Goal: Transaction & Acquisition: Purchase product/service

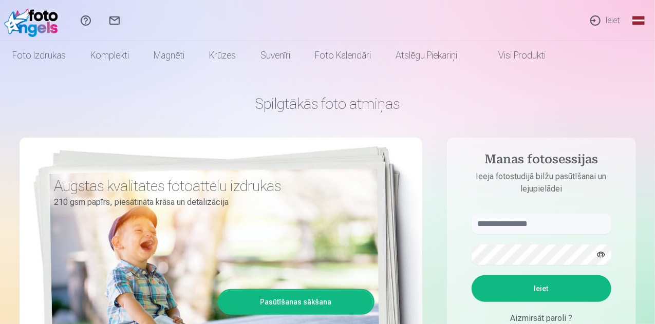
click at [641, 21] on link "Global" at bounding box center [638, 20] width 21 height 41
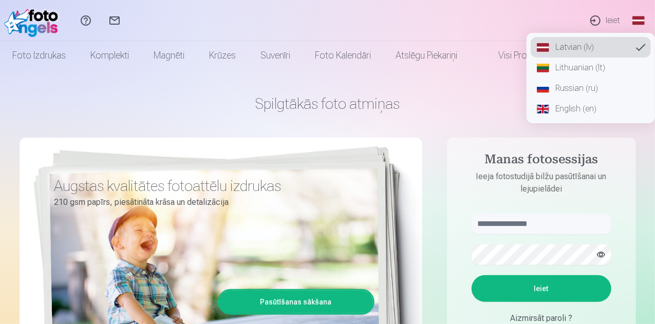
click at [568, 106] on link "English (en)" at bounding box center [590, 109] width 120 height 21
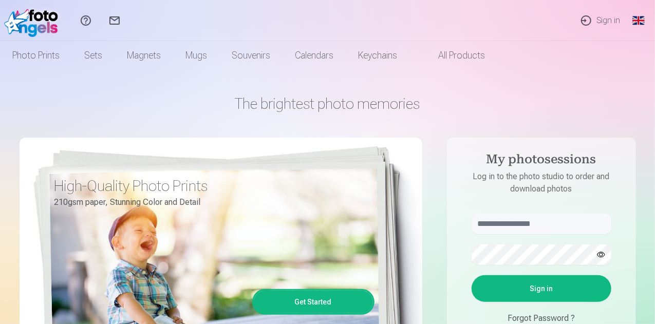
click at [600, 18] on link "Sign in" at bounding box center [600, 20] width 56 height 41
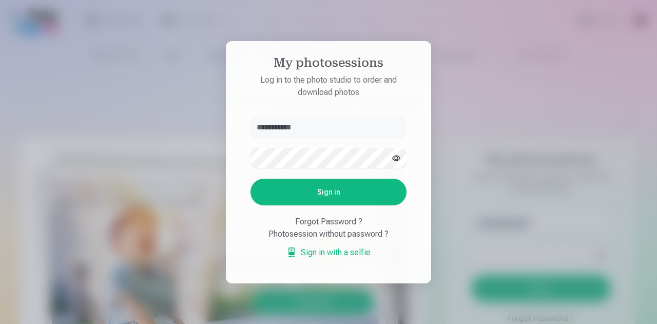
type input "**********"
click at [334, 192] on button "Sign in" at bounding box center [329, 192] width 156 height 27
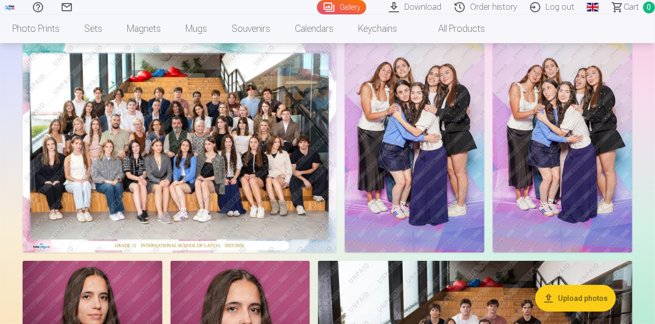
scroll to position [103, 0]
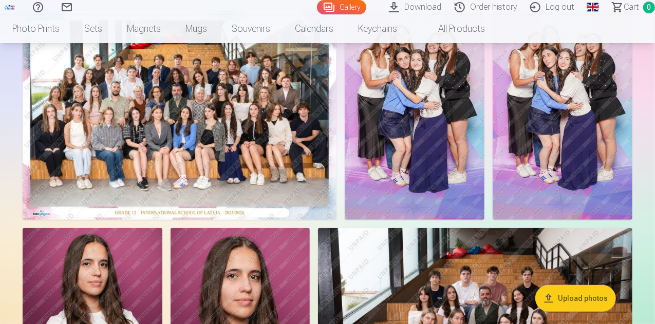
click at [298, 159] on img at bounding box center [180, 115] width 314 height 210
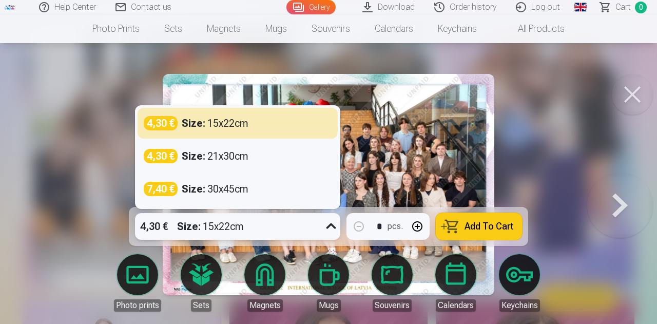
click at [330, 223] on icon at bounding box center [331, 226] width 16 height 16
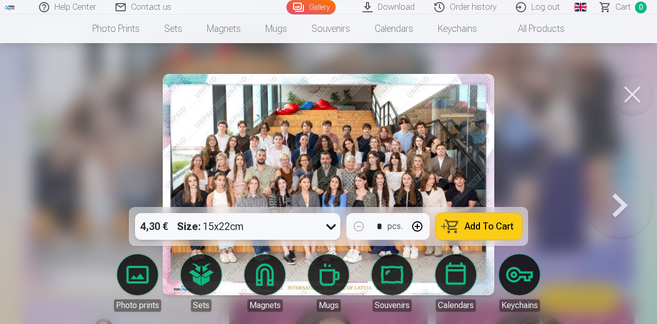
click at [330, 223] on icon at bounding box center [331, 226] width 16 height 16
click at [533, 174] on div at bounding box center [328, 162] width 657 height 324
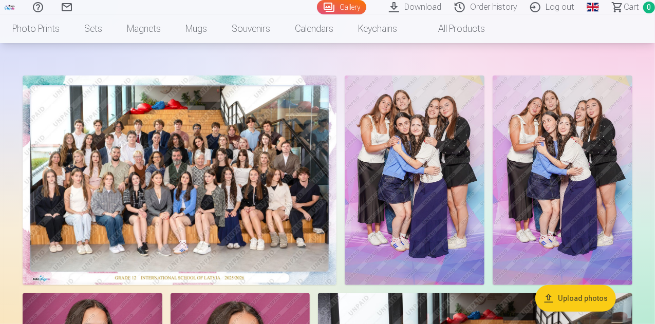
scroll to position [51, 0]
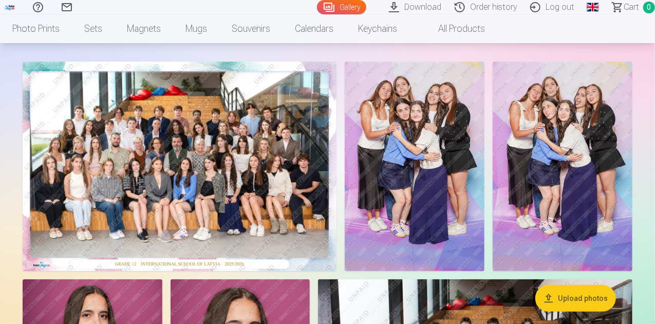
click at [245, 185] on img at bounding box center [180, 167] width 314 height 210
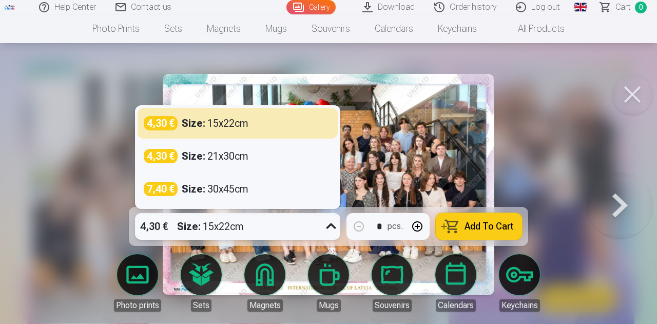
click at [333, 226] on icon at bounding box center [331, 226] width 16 height 16
click at [261, 224] on div "4,30 € Size : 15x22cm" at bounding box center [228, 226] width 186 height 27
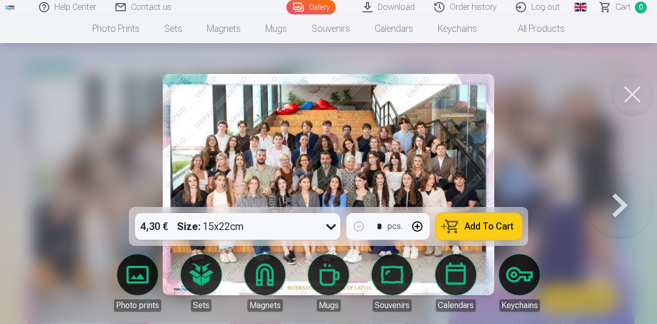
click at [487, 222] on span "Add To Cart" at bounding box center [489, 226] width 49 height 9
click at [636, 100] on button at bounding box center [632, 94] width 41 height 41
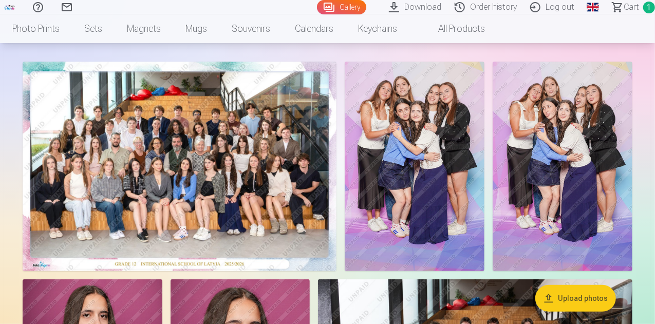
click at [484, 160] on img at bounding box center [415, 167] width 140 height 210
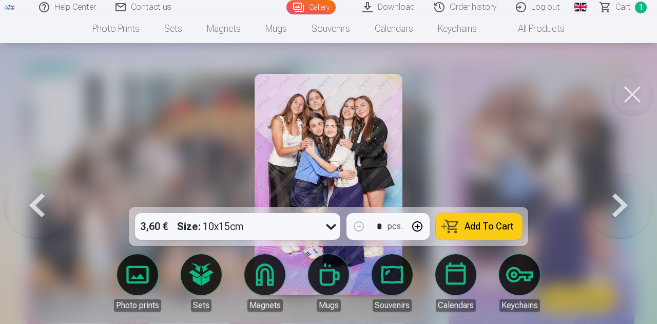
click at [334, 230] on icon at bounding box center [331, 226] width 16 height 16
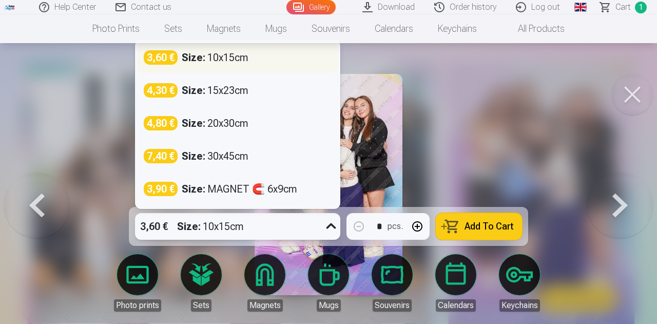
click at [252, 59] on div "3,60 € Size : 10x15cm" at bounding box center [238, 57] width 188 height 14
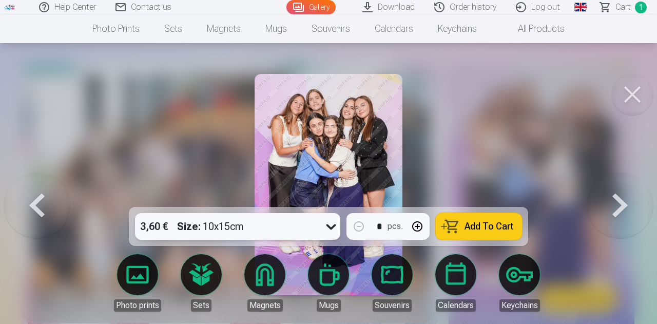
click at [476, 222] on span "Add To Cart" at bounding box center [489, 226] width 49 height 9
click at [638, 92] on button at bounding box center [632, 94] width 41 height 41
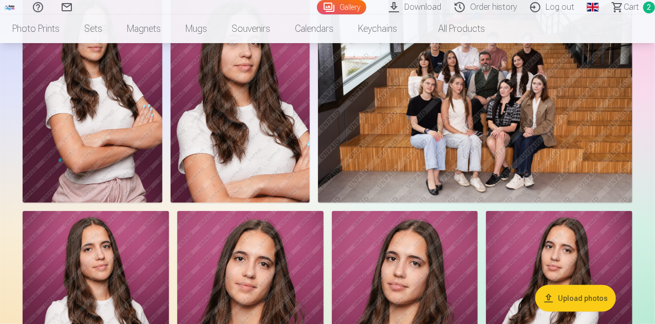
scroll to position [359, 0]
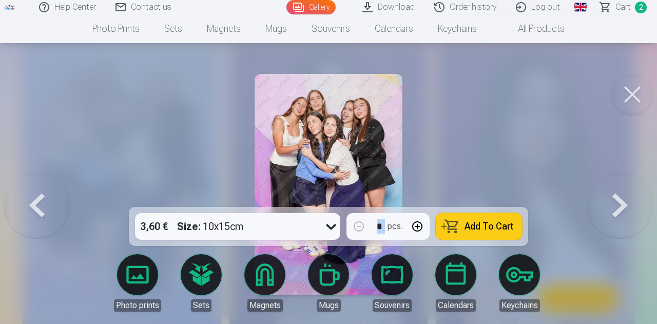
click at [490, 222] on span "Add To Cart" at bounding box center [489, 226] width 49 height 9
click at [637, 95] on button at bounding box center [632, 94] width 41 height 41
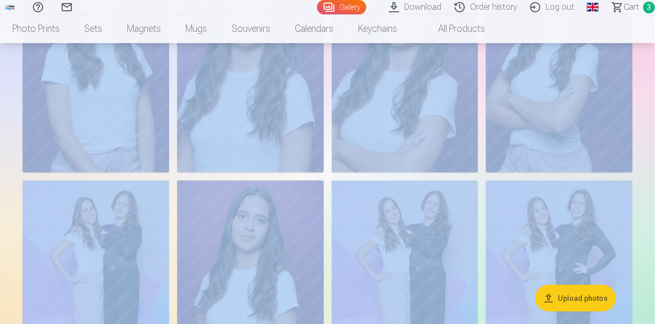
scroll to position [616, 0]
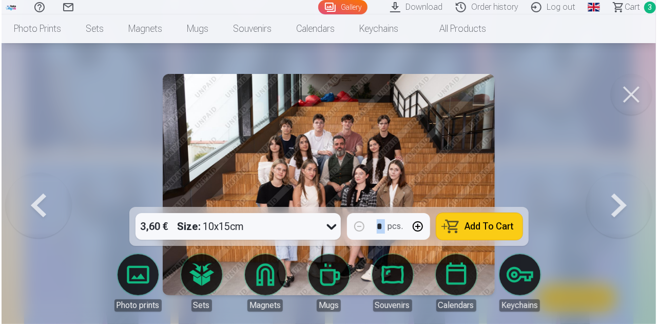
scroll to position [617, 0]
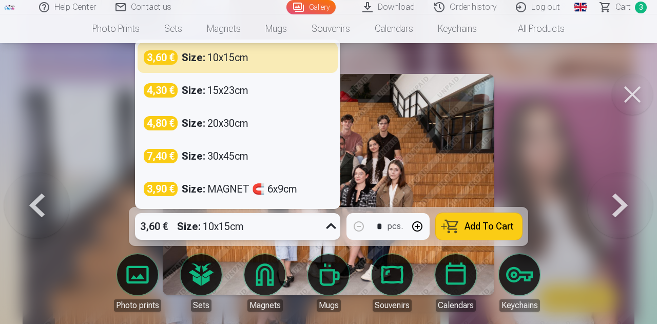
click at [338, 227] on icon at bounding box center [331, 226] width 16 height 16
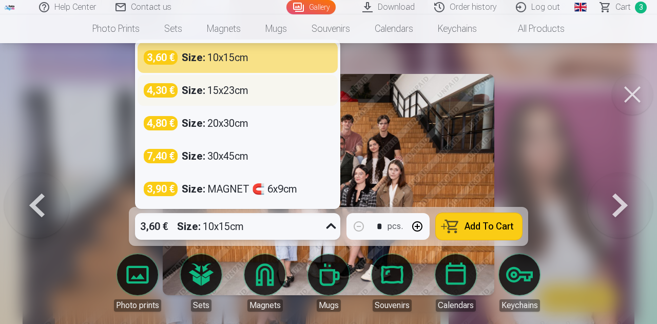
click at [256, 90] on div "4,30 € Size : 15x23cm" at bounding box center [238, 90] width 188 height 14
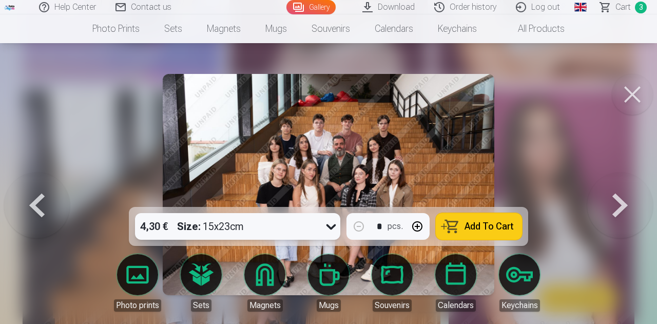
click at [479, 224] on span "Add To Cart" at bounding box center [489, 226] width 49 height 9
click at [632, 102] on button at bounding box center [632, 94] width 41 height 41
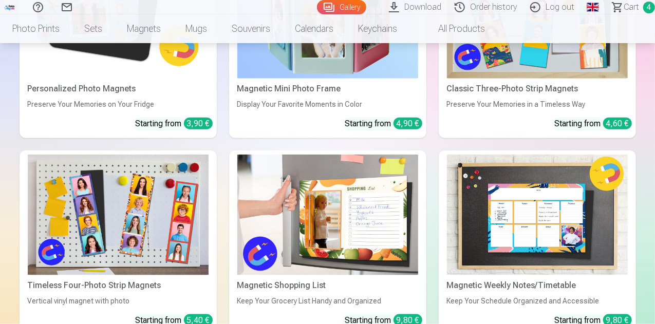
scroll to position [2516, 0]
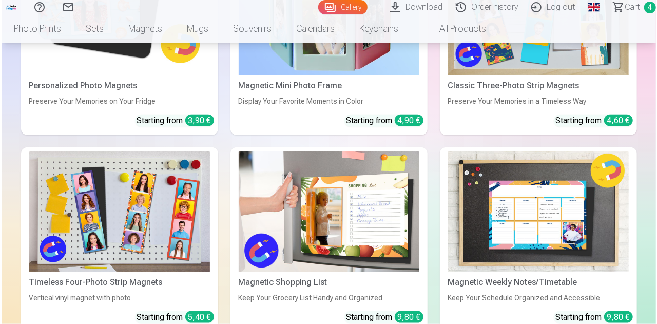
scroll to position [2525, 0]
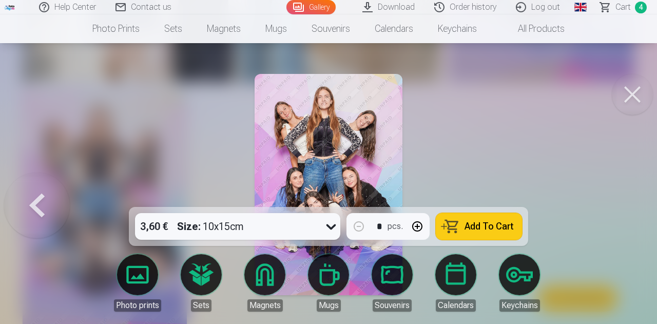
click at [486, 228] on span "Add To Cart" at bounding box center [489, 226] width 49 height 9
click at [643, 92] on button at bounding box center [632, 94] width 41 height 41
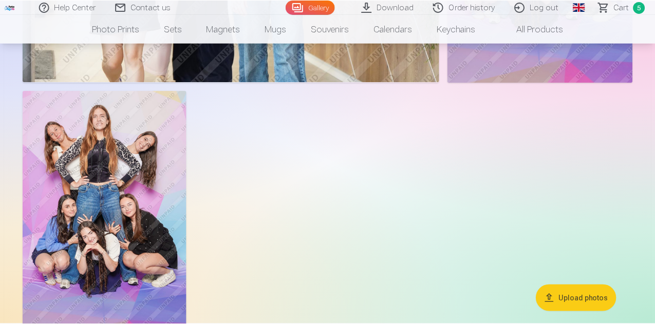
scroll to position [2516, 0]
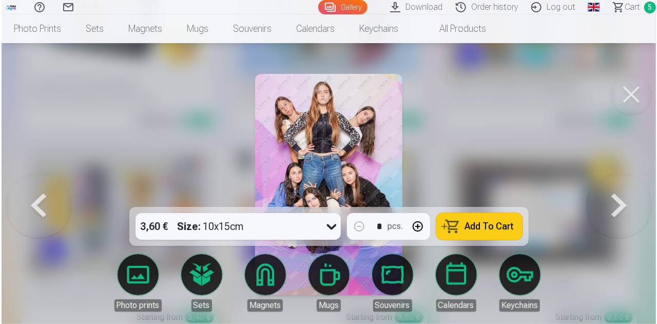
scroll to position [2525, 0]
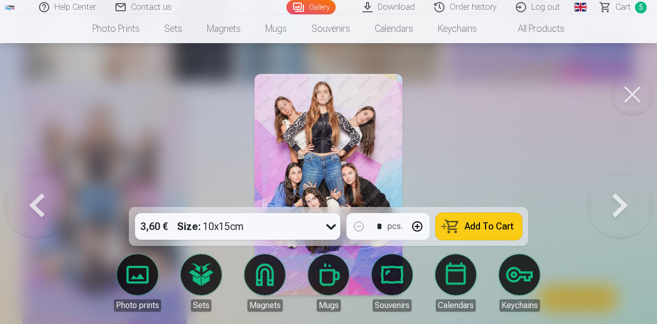
click at [490, 224] on span "Add To Cart" at bounding box center [489, 226] width 49 height 9
click at [635, 92] on button at bounding box center [632, 94] width 41 height 41
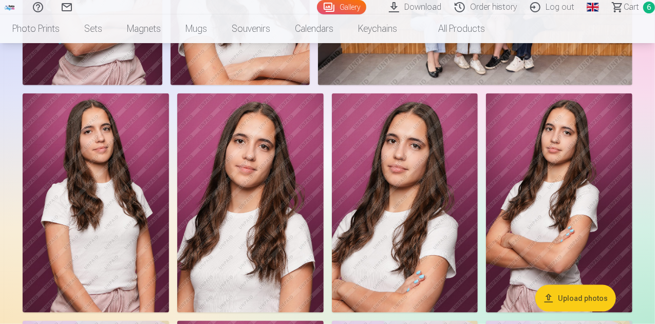
scroll to position [359, 0]
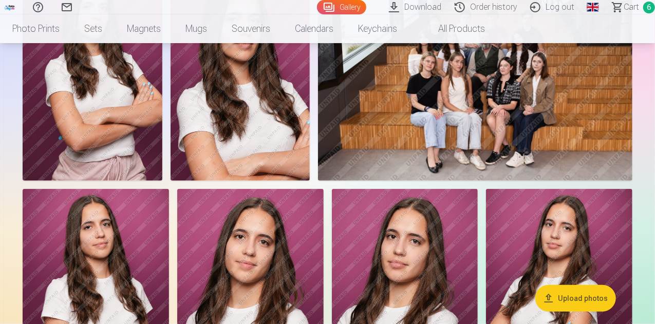
click at [310, 167] on img at bounding box center [240, 76] width 140 height 210
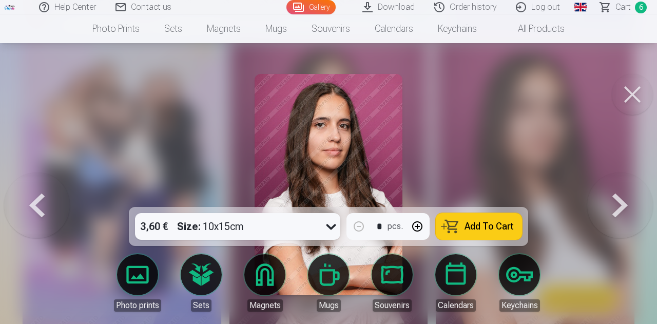
click at [482, 223] on span "Add To Cart" at bounding box center [489, 226] width 49 height 9
click at [633, 93] on button at bounding box center [632, 94] width 41 height 41
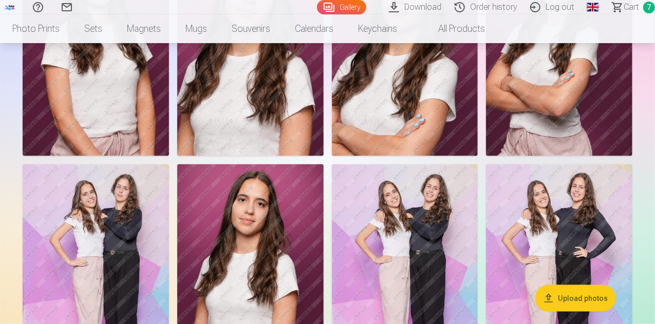
scroll to position [668, 0]
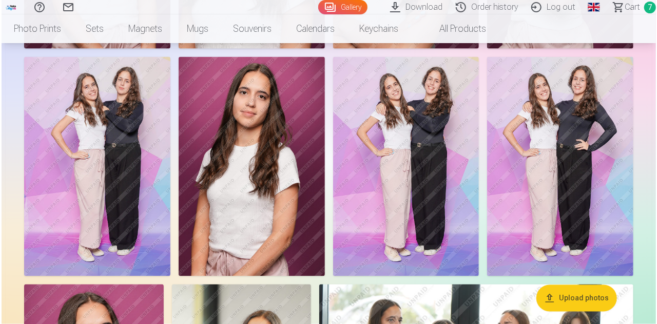
scroll to position [721, 0]
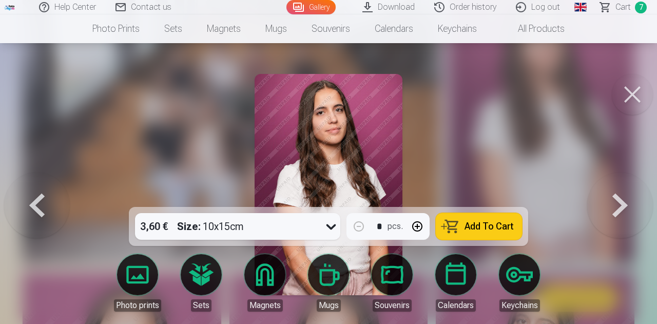
click at [497, 225] on span "Add To Cart" at bounding box center [489, 226] width 49 height 9
click at [630, 91] on button at bounding box center [632, 94] width 41 height 41
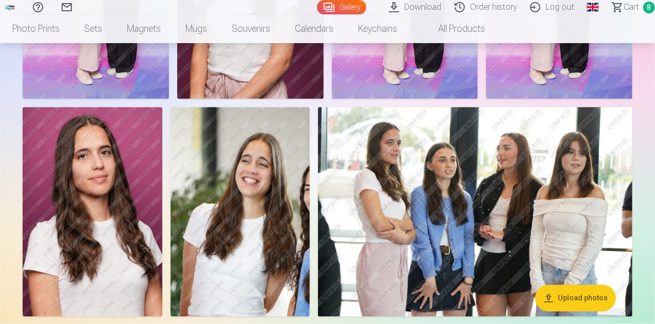
scroll to position [924, 0]
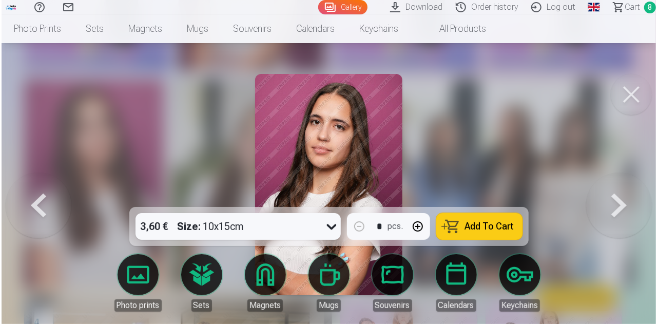
scroll to position [926, 0]
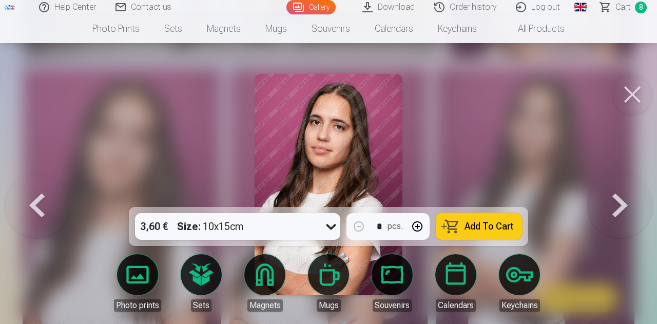
click at [491, 233] on button "Add To Cart" at bounding box center [479, 226] width 86 height 27
click at [637, 85] on button at bounding box center [632, 94] width 41 height 41
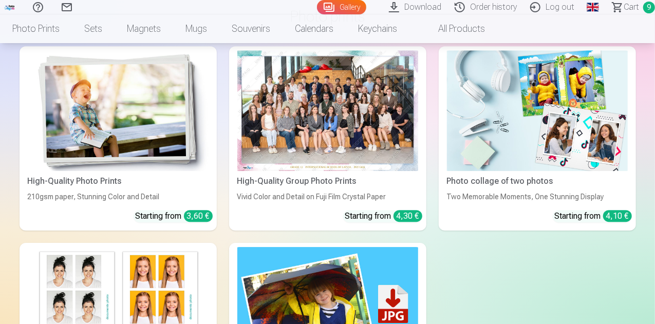
scroll to position [1541, 0]
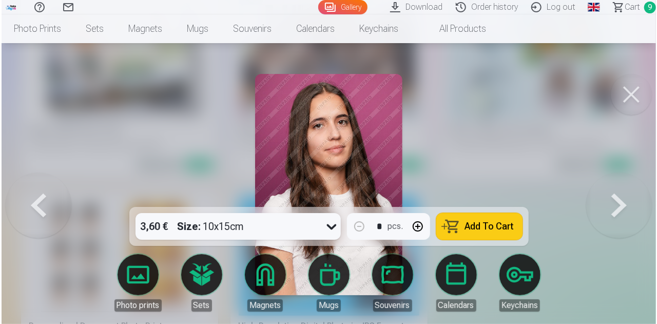
scroll to position [1545, 0]
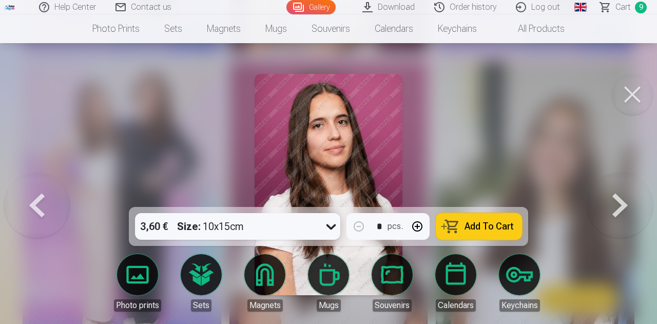
click at [486, 231] on span "Add To Cart" at bounding box center [489, 226] width 49 height 9
click at [641, 95] on button at bounding box center [632, 94] width 41 height 41
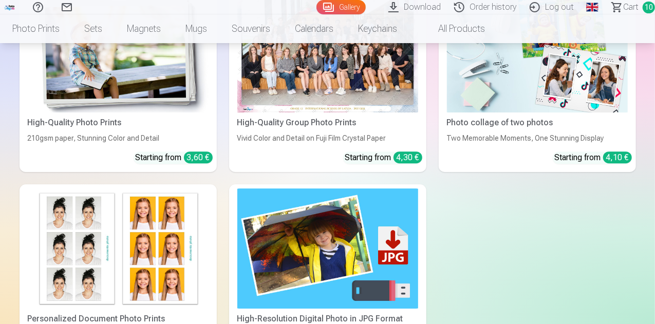
scroll to position [1541, 0]
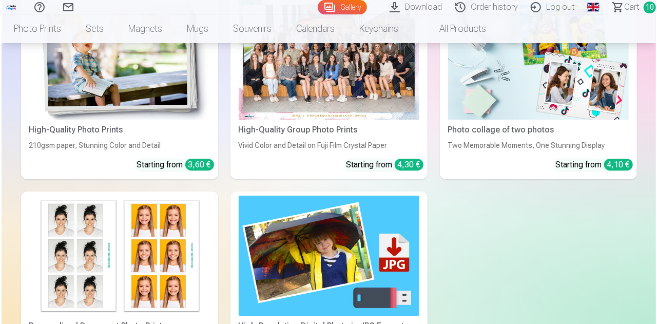
scroll to position [1545, 0]
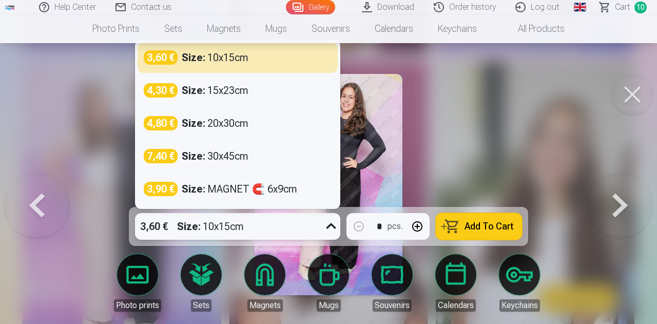
click at [331, 224] on icon at bounding box center [331, 226] width 16 height 16
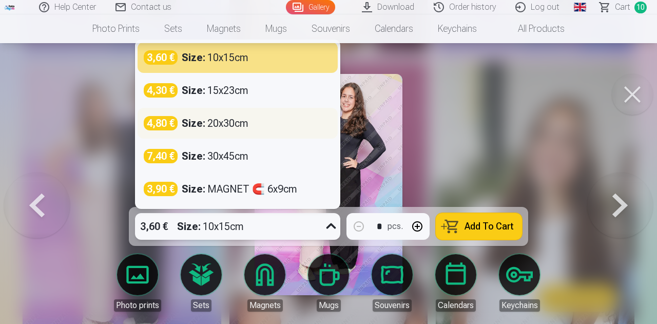
click at [222, 123] on div "Size : 20x30cm" at bounding box center [215, 123] width 67 height 14
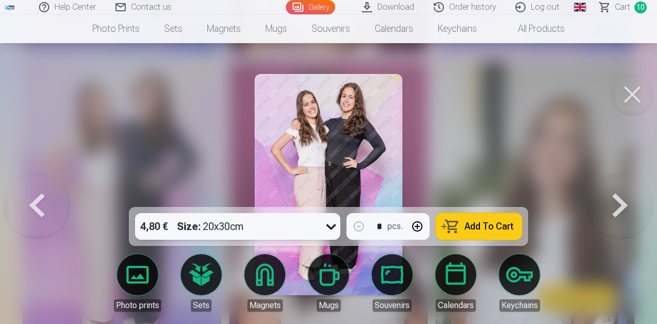
click at [486, 228] on span "Add To Cart" at bounding box center [489, 226] width 49 height 9
click at [639, 93] on button at bounding box center [632, 94] width 41 height 41
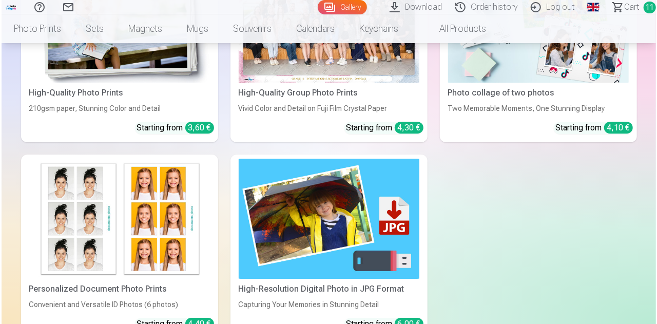
scroll to position [1592, 0]
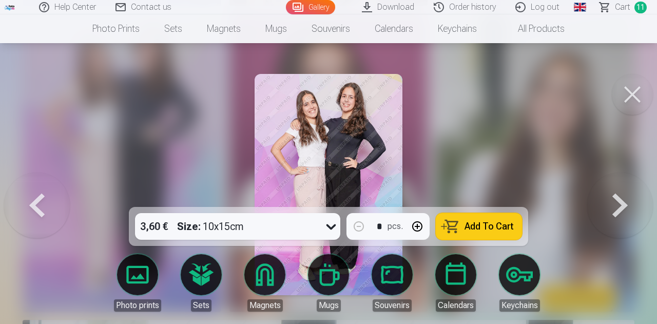
click at [333, 224] on icon at bounding box center [331, 226] width 16 height 16
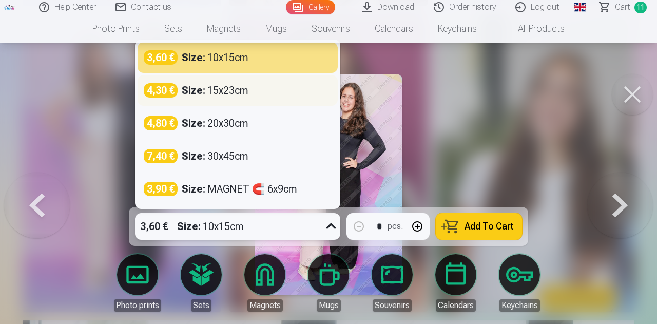
click at [224, 91] on div "Size : 15x23cm" at bounding box center [215, 90] width 67 height 14
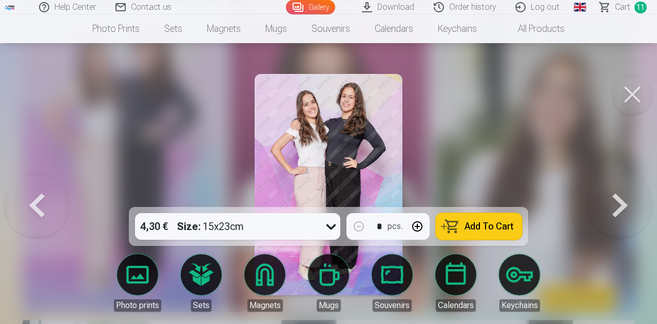
click at [499, 226] on span "Add To Cart" at bounding box center [489, 226] width 49 height 9
click at [619, 8] on span "Сart" at bounding box center [622, 7] width 15 height 12
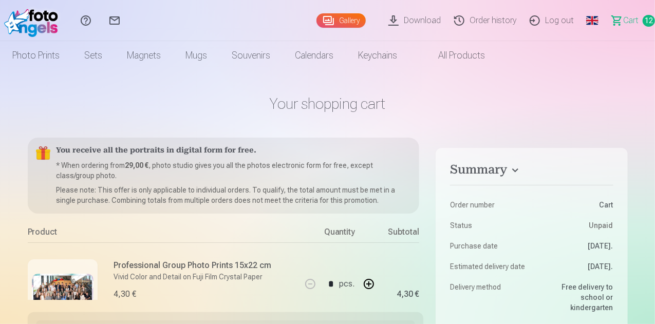
scroll to position [140, 0]
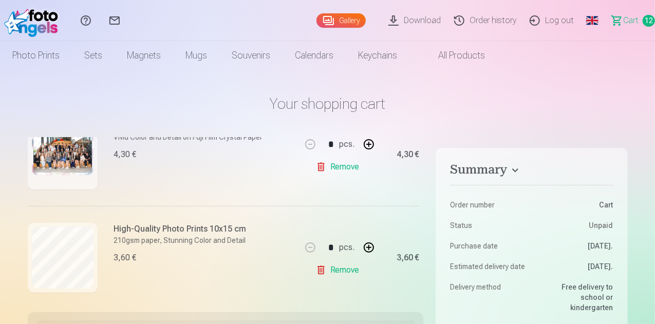
drag, startPoint x: 423, startPoint y: 170, endPoint x: 428, endPoint y: 126, distance: 44.9
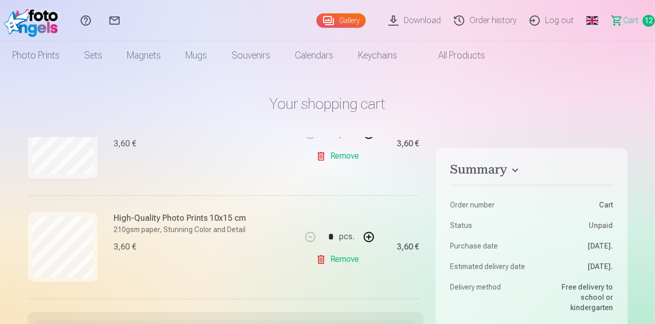
scroll to position [924, 0]
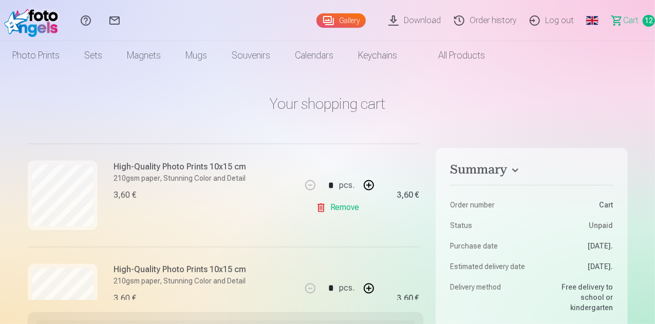
click at [345, 206] on link "Remove" at bounding box center [340, 208] width 48 height 21
click at [343, 207] on link "Remove" at bounding box center [340, 207] width 48 height 21
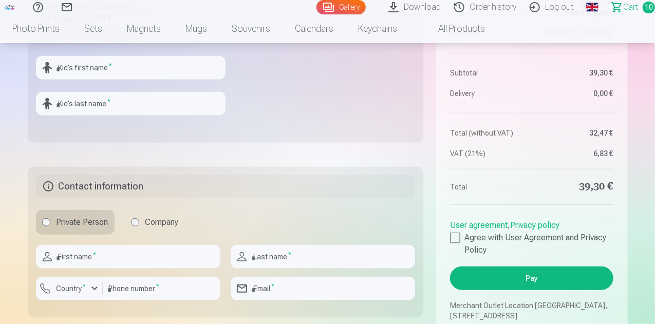
scroll to position [411, 0]
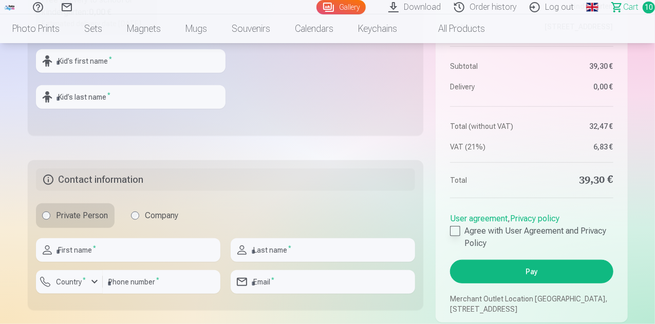
click at [457, 236] on div at bounding box center [455, 231] width 10 height 10
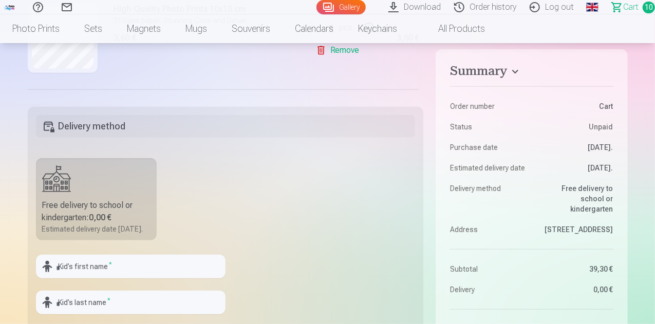
scroll to position [257, 0]
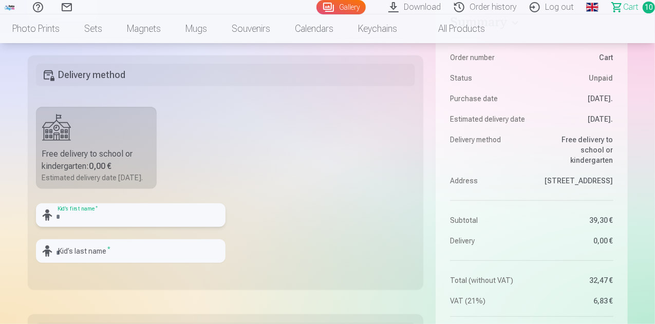
click at [82, 227] on input "text" at bounding box center [130, 215] width 189 height 24
type input "*"
type input "*********"
click at [79, 263] on input "text" at bounding box center [130, 251] width 189 height 24
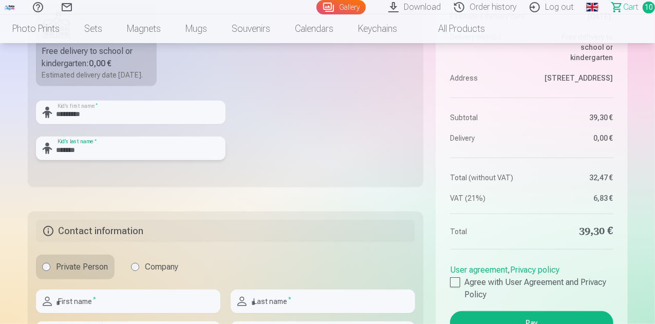
scroll to position [411, 0]
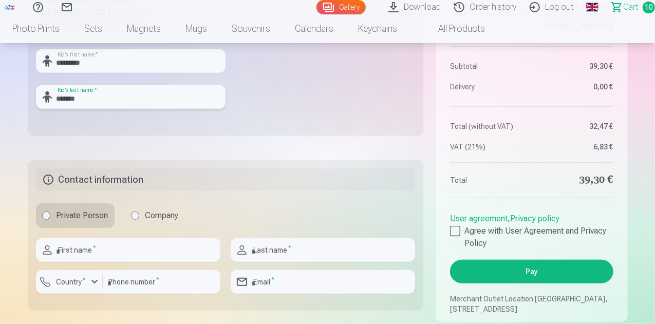
type input "*******"
click at [112, 256] on input "text" at bounding box center [128, 250] width 184 height 24
type input "******"
click at [273, 262] on input "text" at bounding box center [323, 250] width 184 height 24
type input "*******"
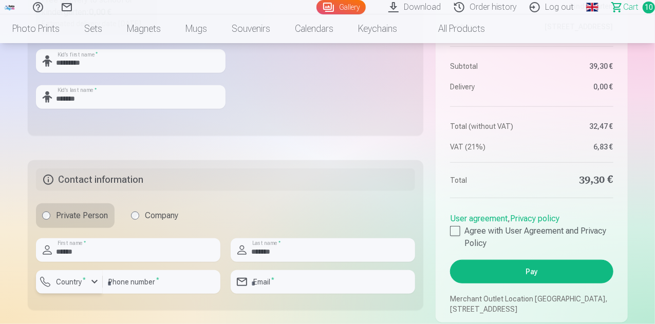
click at [97, 288] on div "button" at bounding box center [94, 282] width 12 height 12
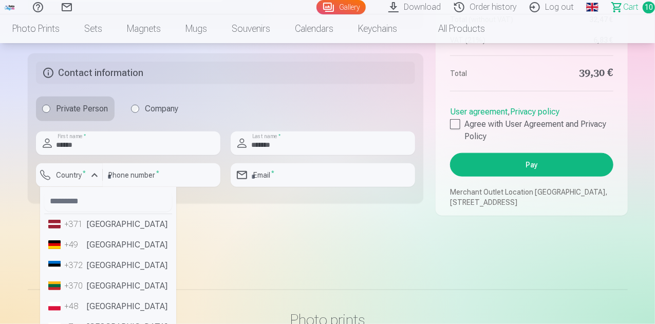
scroll to position [620, 0]
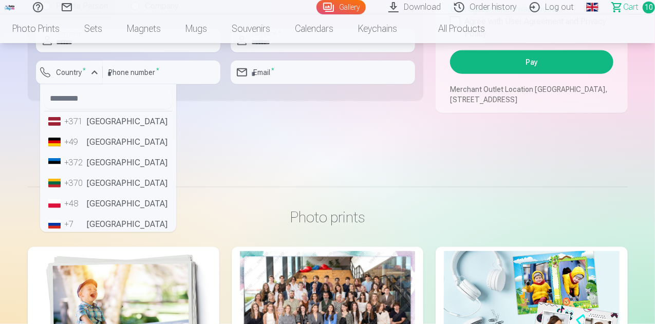
click at [118, 132] on li "+371 Latvia" at bounding box center [108, 121] width 128 height 21
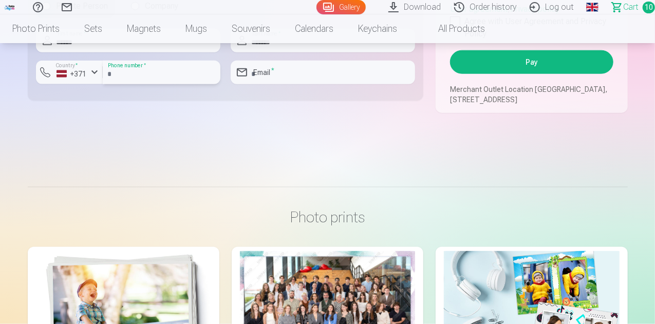
click at [148, 84] on input "number" at bounding box center [162, 73] width 118 height 24
click at [176, 92] on div at bounding box center [162, 88] width 118 height 8
click at [170, 83] on input "number" at bounding box center [162, 73] width 118 height 24
click at [186, 101] on fieldset "Contact information Private Person Company ****** First name * ******* Last nam…" at bounding box center [226, 26] width 396 height 150
click at [158, 80] on input "number" at bounding box center [162, 73] width 118 height 24
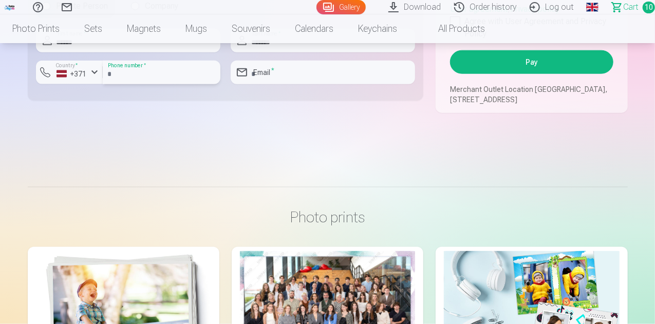
click at [158, 80] on input "number" at bounding box center [162, 73] width 118 height 24
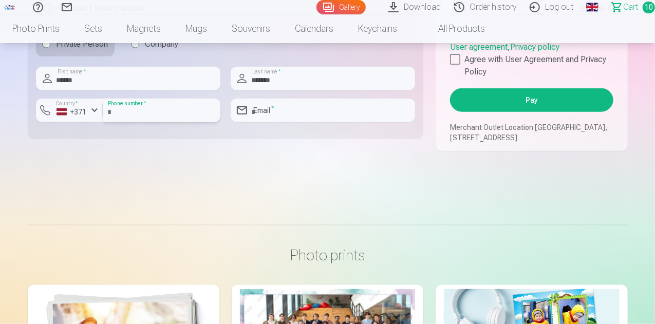
scroll to position [569, 0]
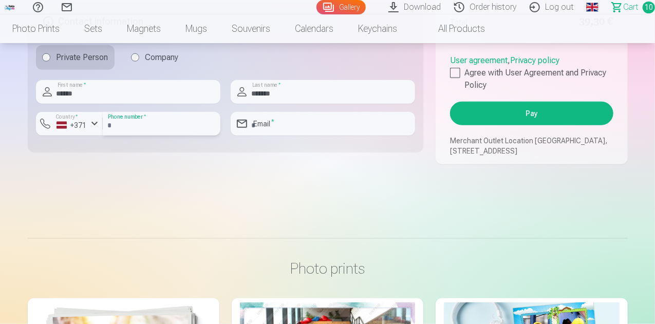
type input "********"
click at [278, 136] on input "email" at bounding box center [323, 124] width 184 height 24
click at [364, 136] on input "**********" at bounding box center [323, 124] width 184 height 24
drag, startPoint x: 362, startPoint y: 138, endPoint x: 216, endPoint y: 132, distance: 146.0
click at [216, 132] on div "**********" at bounding box center [226, 112] width 380 height 64
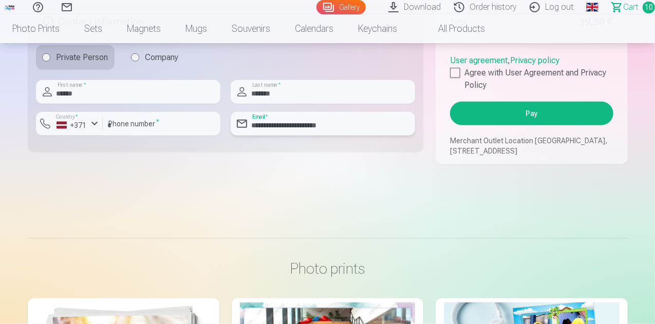
type input "**********"
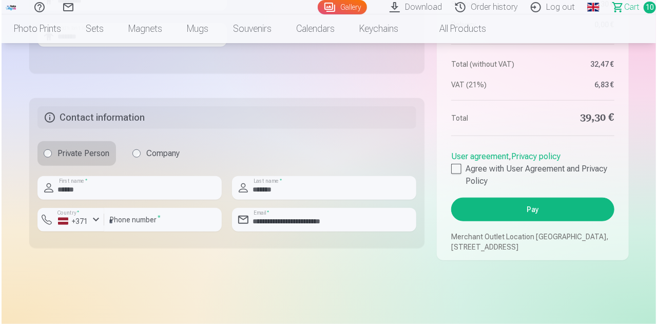
scroll to position [518, 0]
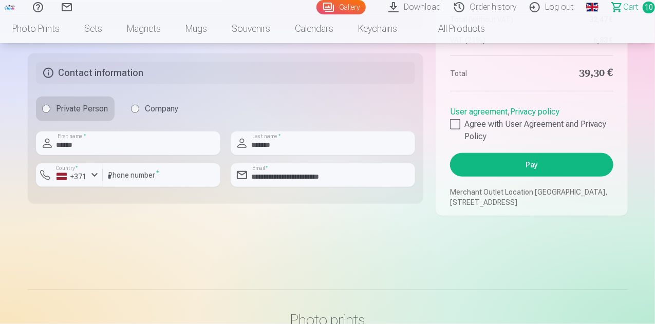
click at [526, 176] on button "Pay" at bounding box center [531, 165] width 163 height 24
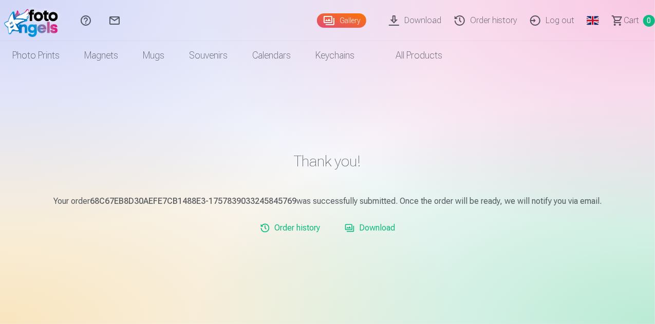
click at [393, 22] on link "Download" at bounding box center [417, 20] width 66 height 41
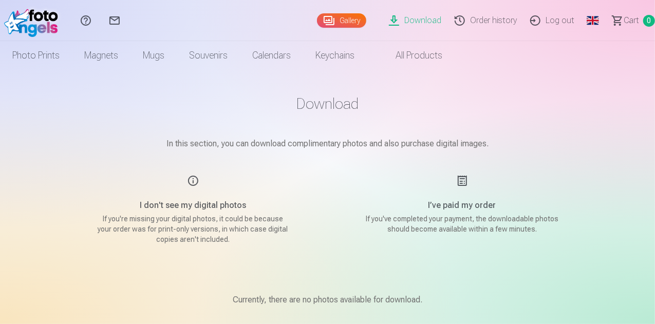
click at [317, 21] on link "Gallery" at bounding box center [341, 20] width 49 height 14
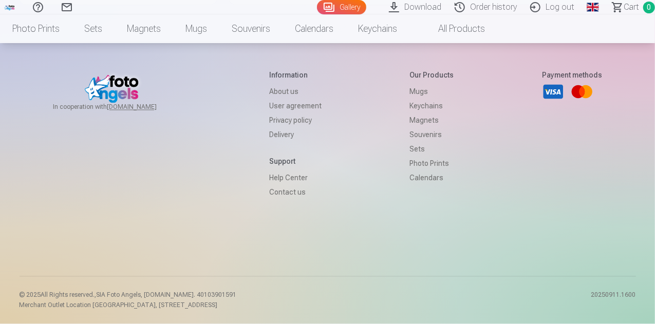
scroll to position [5135, 0]
click at [548, 6] on link "Log out" at bounding box center [554, 7] width 58 height 14
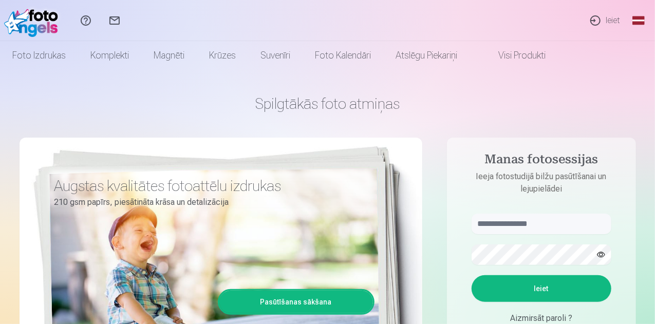
click at [636, 15] on link "Global" at bounding box center [638, 20] width 21 height 41
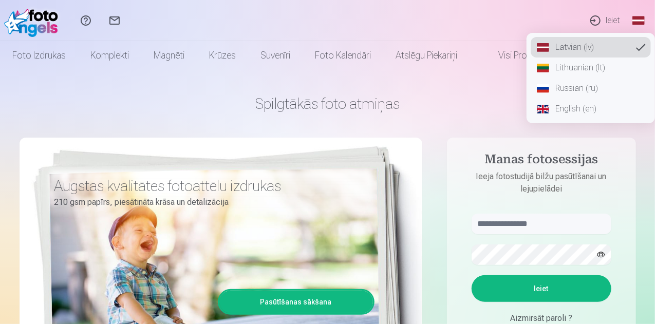
click at [571, 108] on link "English (en)" at bounding box center [590, 109] width 120 height 21
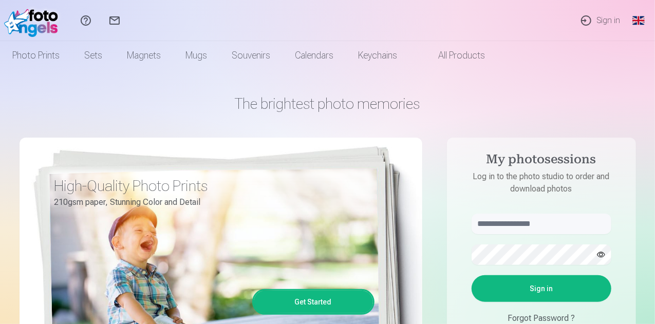
click at [606, 22] on link "Sign in" at bounding box center [600, 20] width 56 height 41
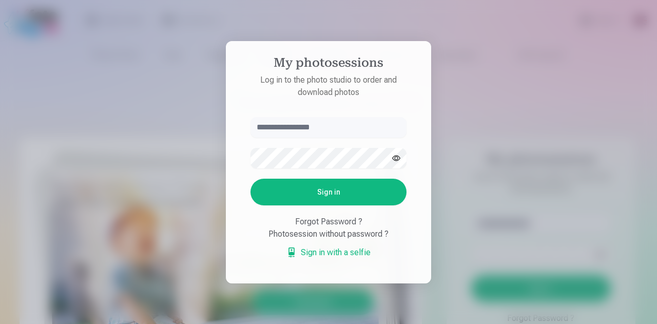
click at [326, 127] on input "text" at bounding box center [329, 127] width 156 height 21
type input "**********"
click at [302, 169] on form "**********" at bounding box center [328, 193] width 177 height 152
click at [364, 194] on button "Sign in" at bounding box center [329, 192] width 156 height 27
